Goal: Check status: Check status

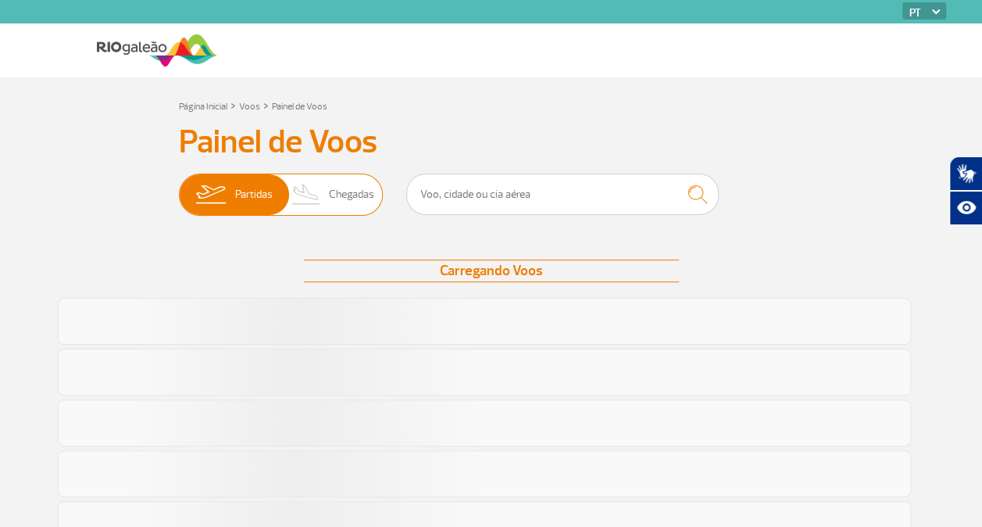
click at [349, 201] on span "Chegadas" at bounding box center [351, 194] width 45 height 41
click at [179, 187] on input "Partidas Chegadas" at bounding box center [179, 187] width 0 height 0
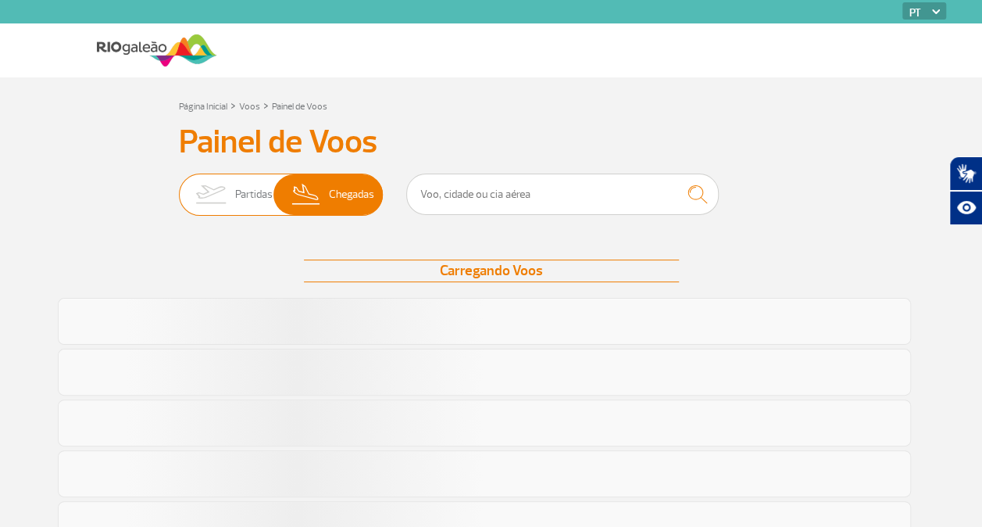
click at [244, 195] on span "Partidas" at bounding box center [254, 194] width 38 height 41
click at [179, 187] on input "Partidas Chegadas" at bounding box center [179, 187] width 0 height 0
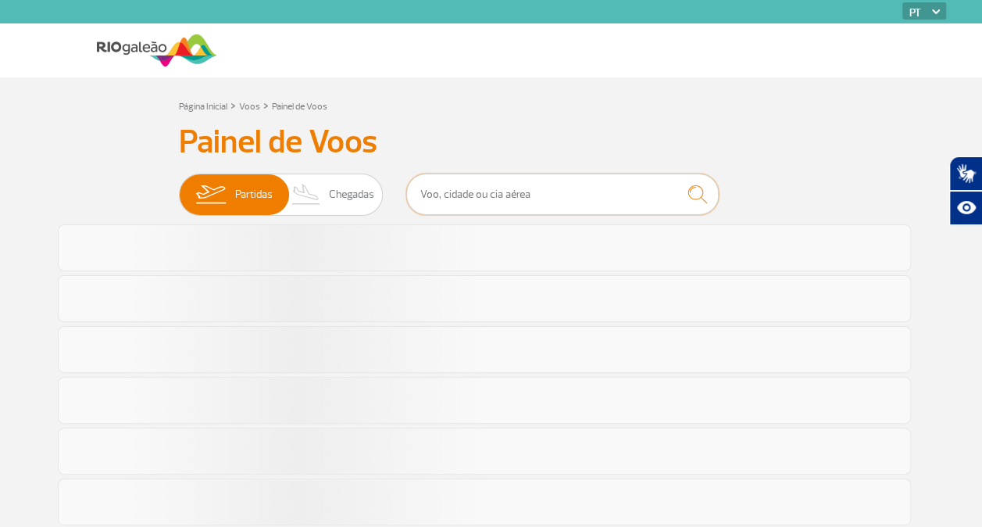
click at [496, 191] on input "text" at bounding box center [562, 193] width 313 height 41
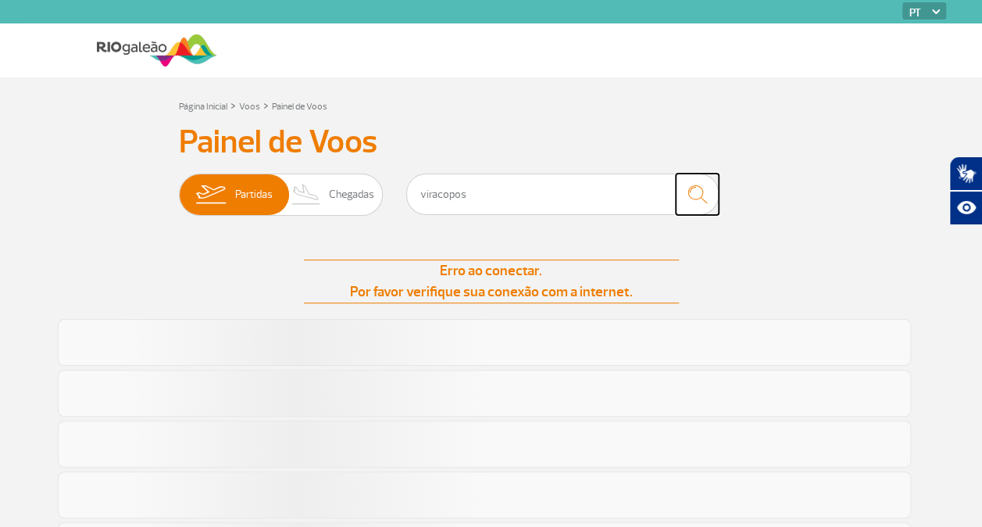
click at [695, 192] on img "submit" at bounding box center [697, 194] width 34 height 32
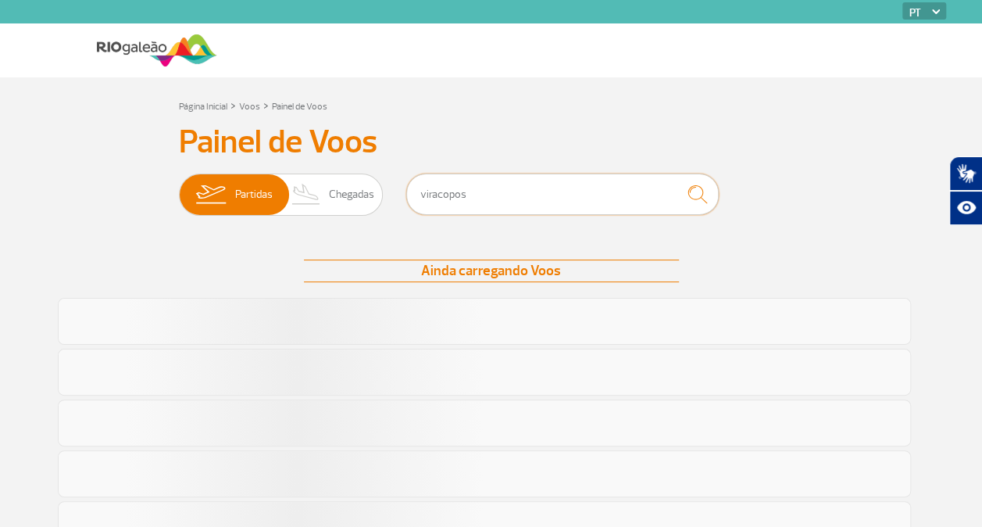
drag, startPoint x: 564, startPoint y: 205, endPoint x: 405, endPoint y: 196, distance: 159.6
click at [405, 196] on div "Partidas Chegadas viracopos" at bounding box center [491, 196] width 625 height 47
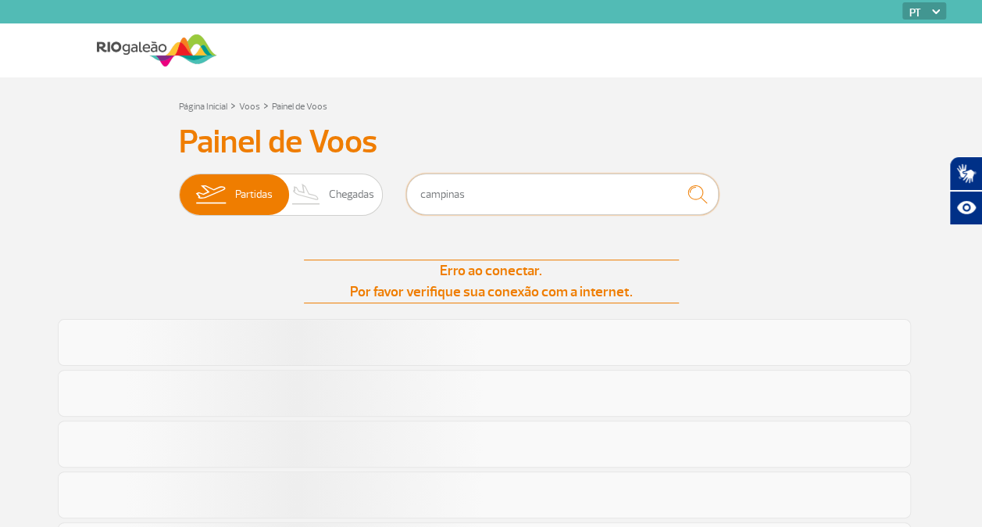
type input "campinas"
